Goal: Check status: Check status

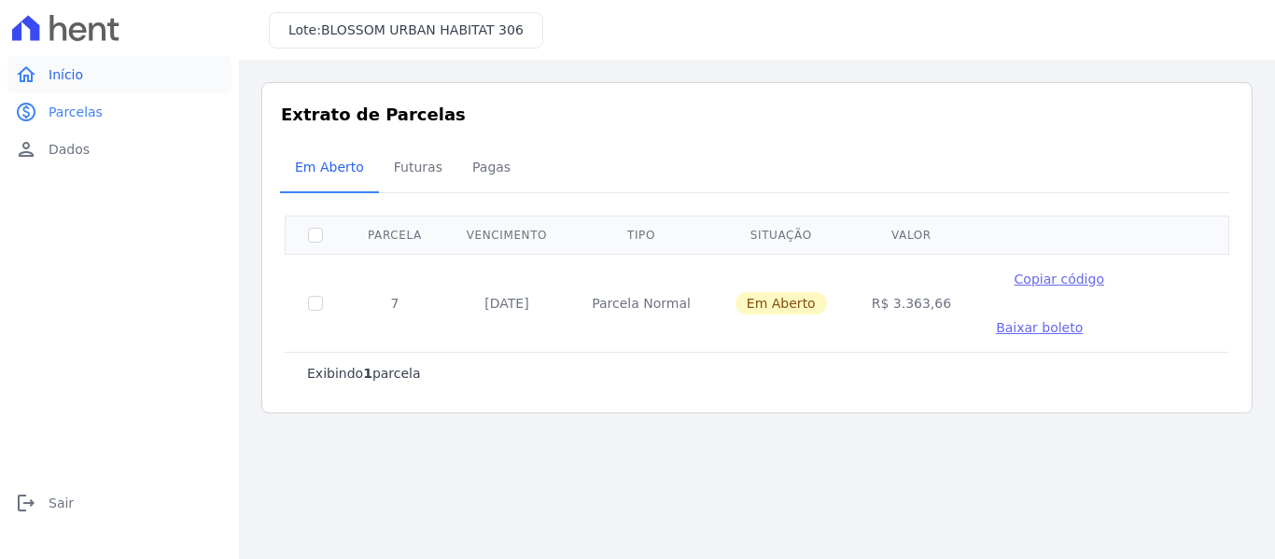
click at [65, 77] on span "Início" at bounding box center [66, 74] width 35 height 19
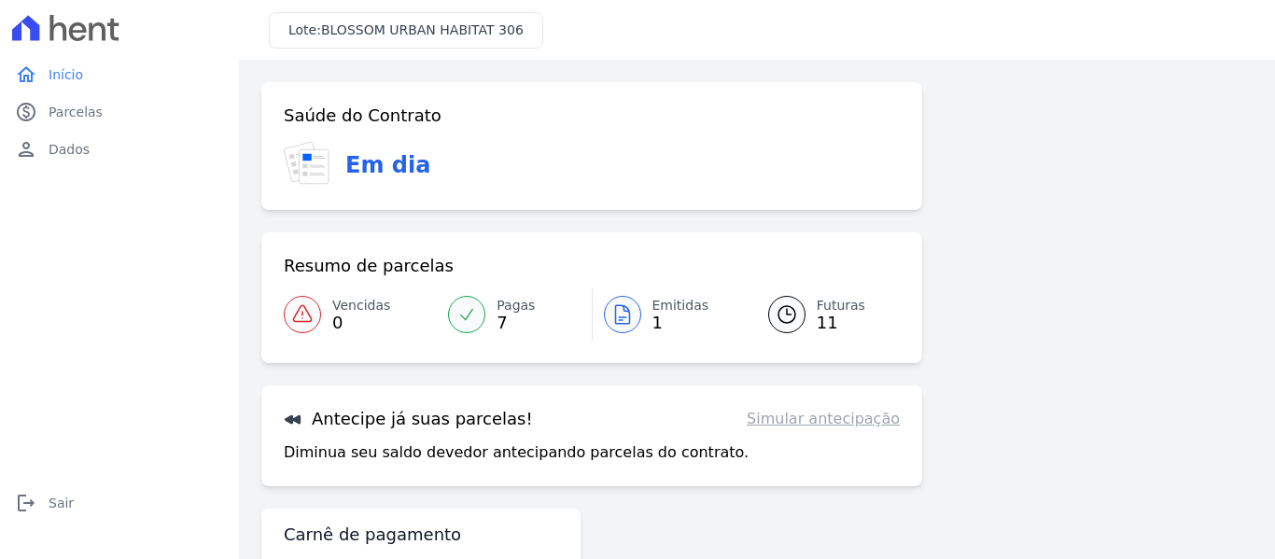
scroll to position [82, 0]
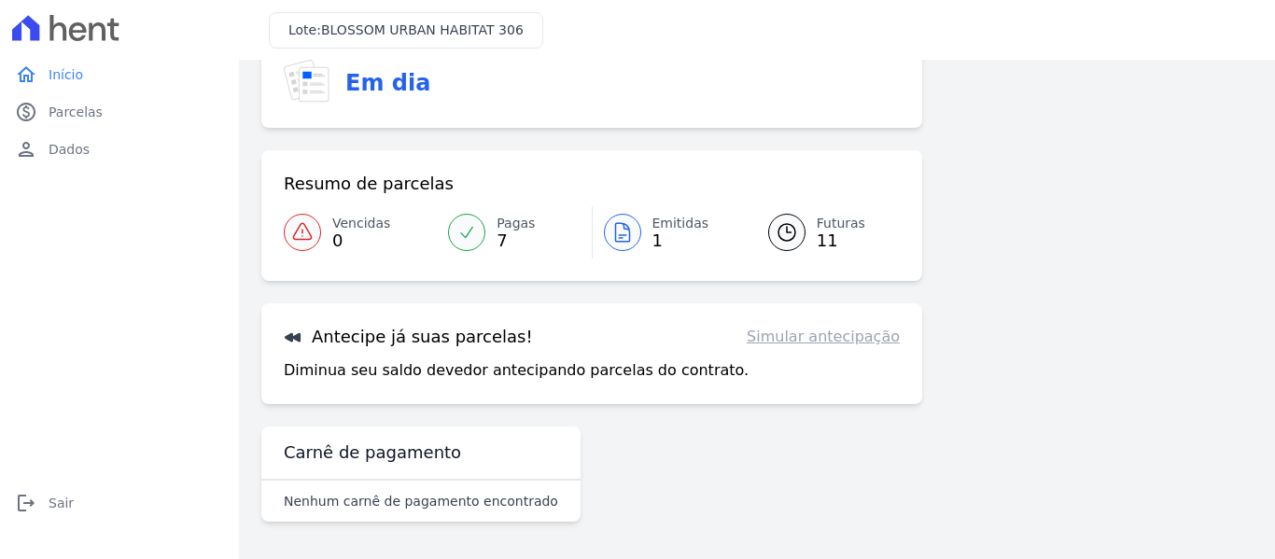
click at [838, 343] on link "Simular antecipação" at bounding box center [822, 337] width 153 height 22
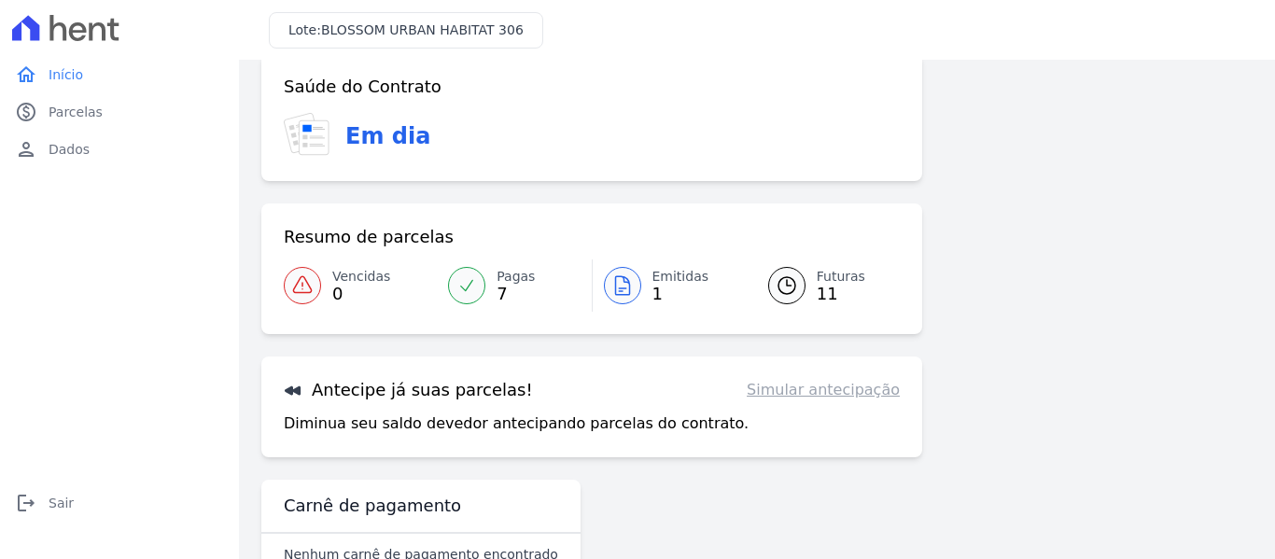
scroll to position [0, 0]
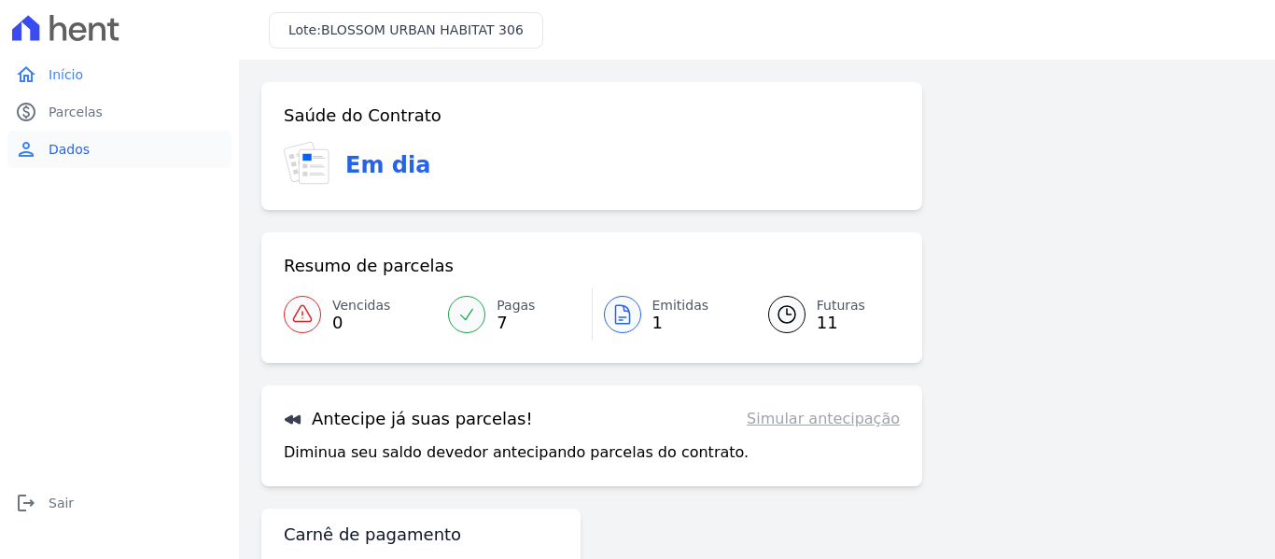
click at [63, 147] on span "Dados" at bounding box center [69, 149] width 41 height 19
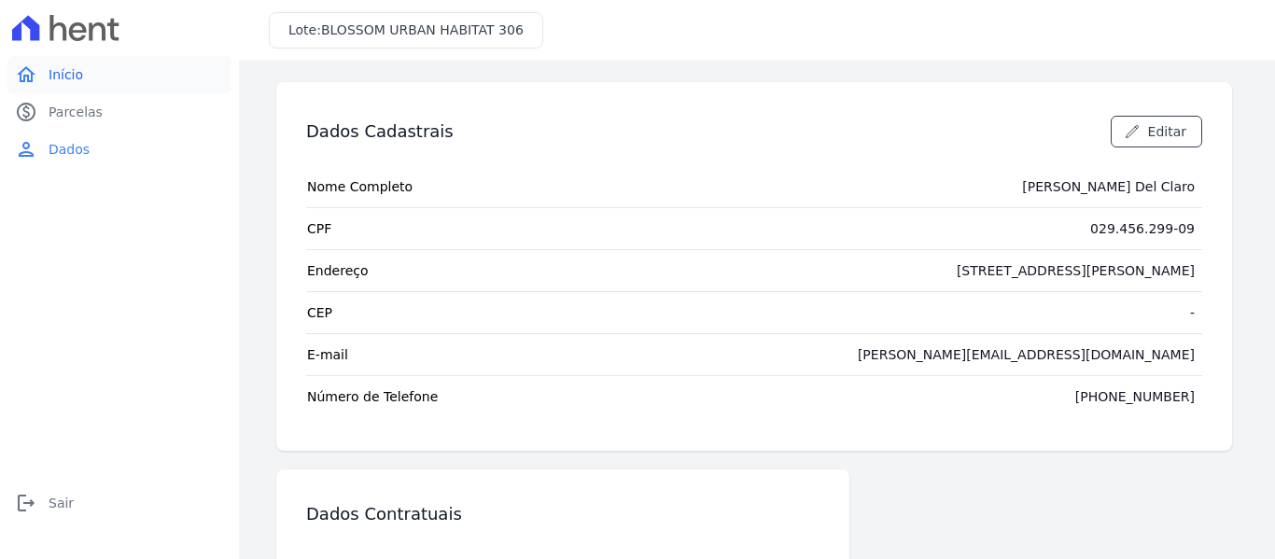
click at [72, 72] on span "Início" at bounding box center [66, 74] width 35 height 19
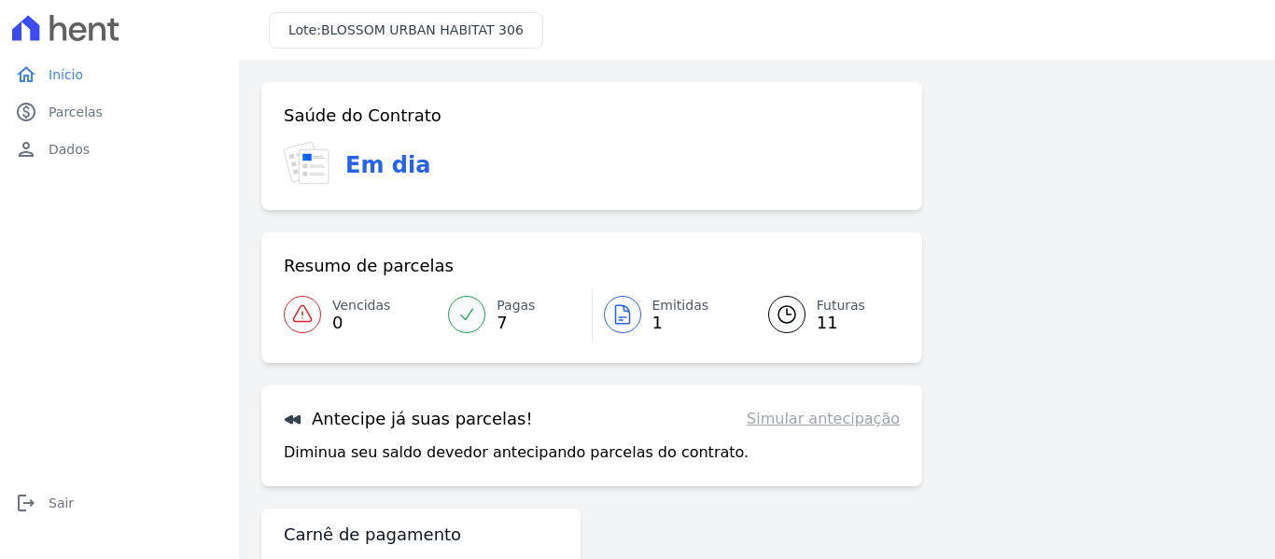
click at [440, 24] on span "BLOSSOM URBAN HABITAT 306" at bounding box center [422, 29] width 202 height 15
click at [340, 33] on span "BLOSSOM URBAN HABITAT 306" at bounding box center [422, 29] width 202 height 15
click at [371, 25] on span "BLOSSOM URBAN HABITAT 306" at bounding box center [422, 29] width 202 height 15
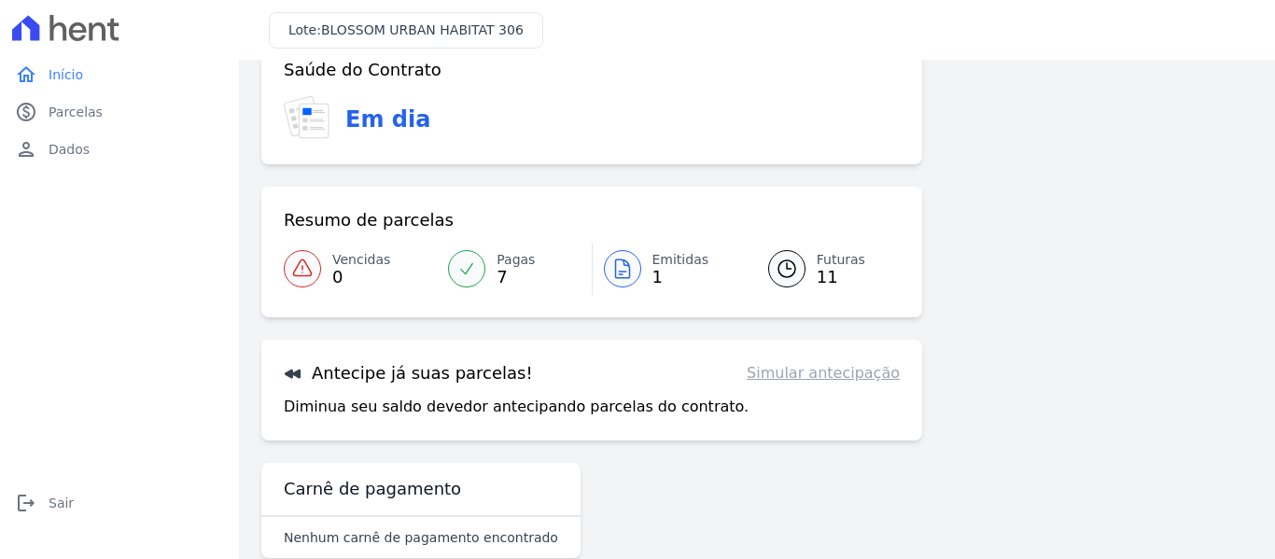
scroll to position [82, 0]
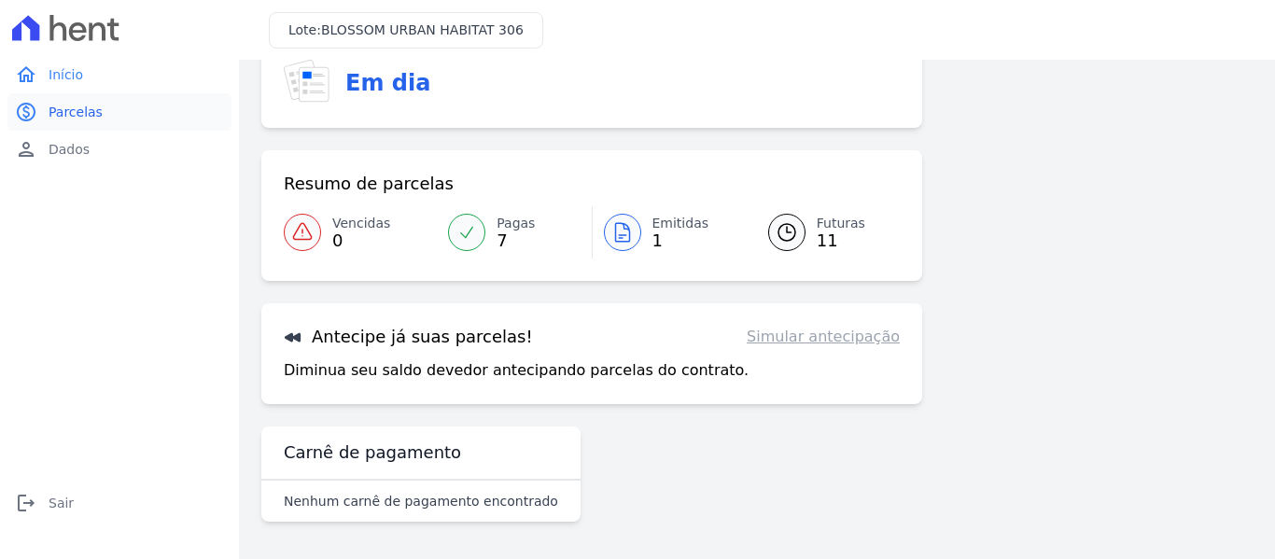
click at [69, 102] on link "paid Parcelas" at bounding box center [119, 111] width 224 height 37
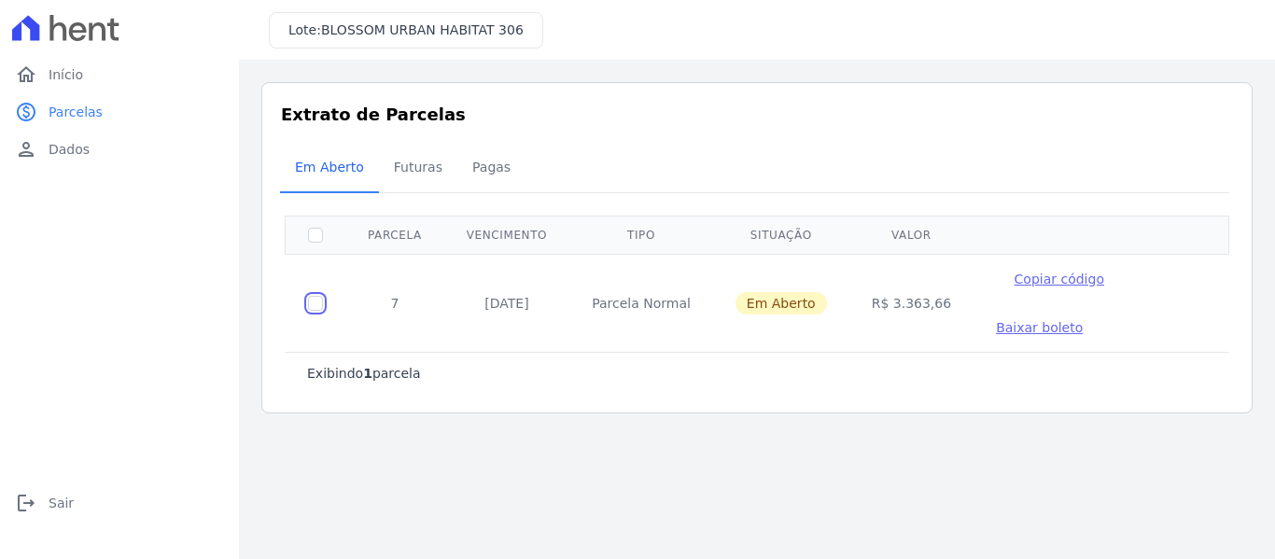
click at [315, 305] on input "checkbox" at bounding box center [315, 303] width 15 height 15
checkbox input "true"
click at [470, 166] on span "Pagas" at bounding box center [491, 166] width 61 height 37
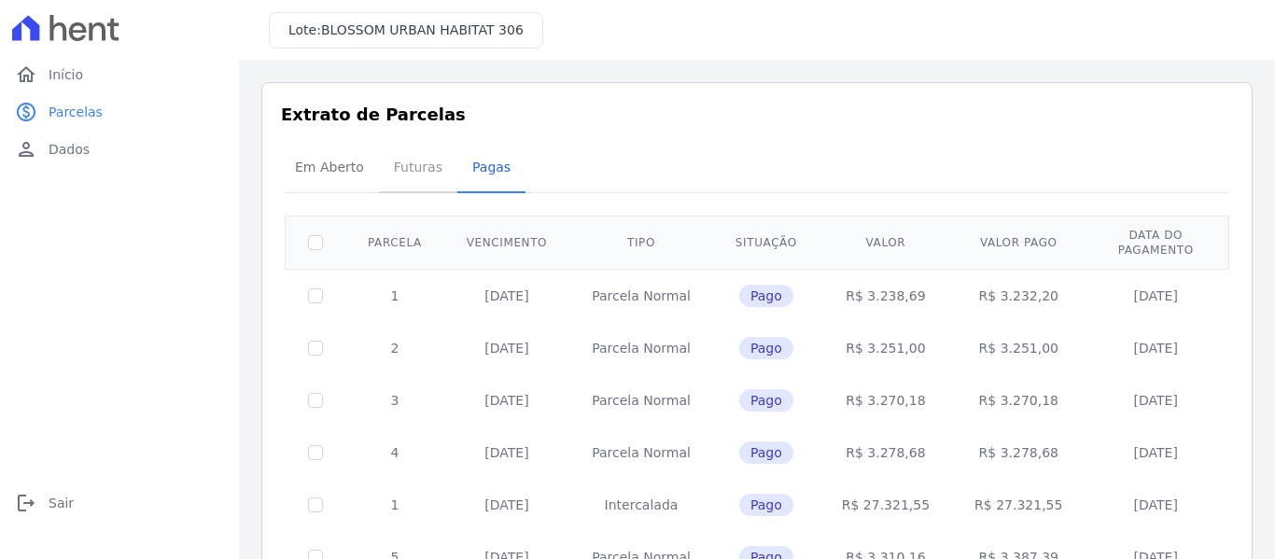
click at [426, 163] on span "Futuras" at bounding box center [418, 166] width 71 height 37
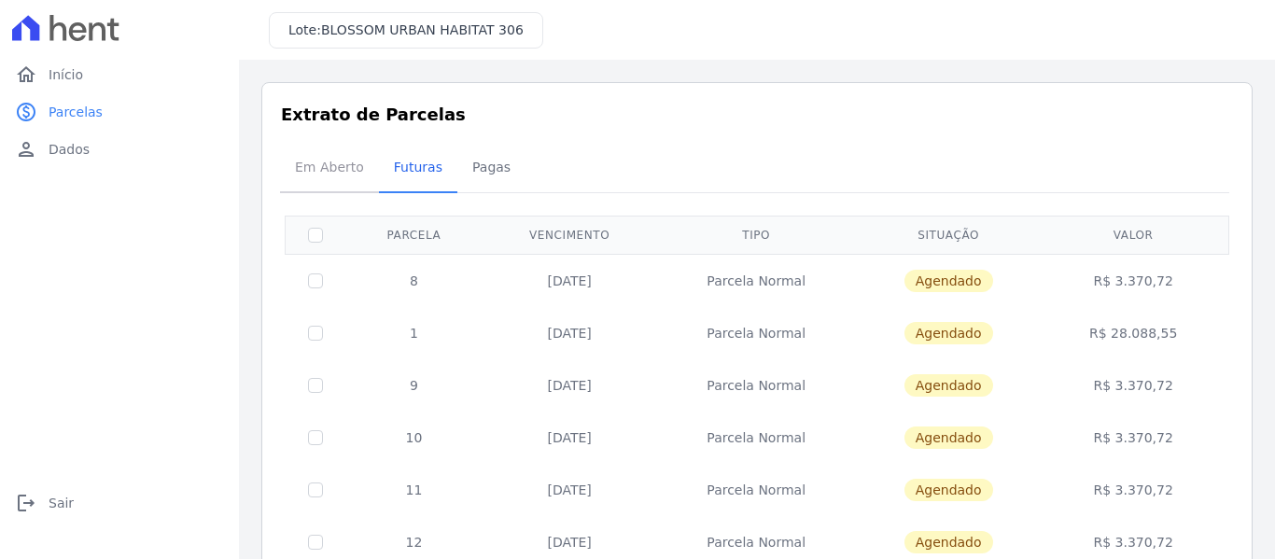
click at [333, 171] on span "Em Aberto" at bounding box center [329, 166] width 91 height 37
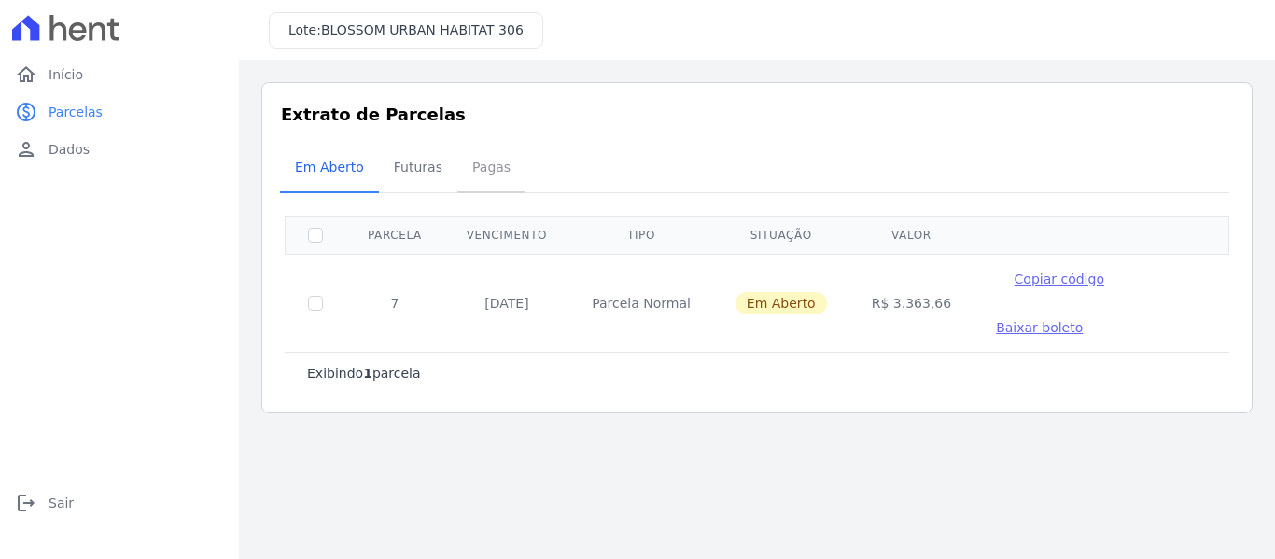
click at [481, 160] on span "Pagas" at bounding box center [491, 166] width 61 height 37
